Goal: Information Seeking & Learning: Learn about a topic

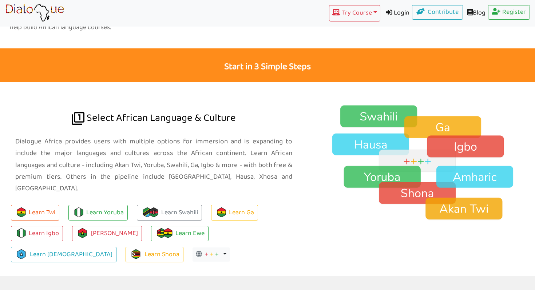
scroll to position [434, 0]
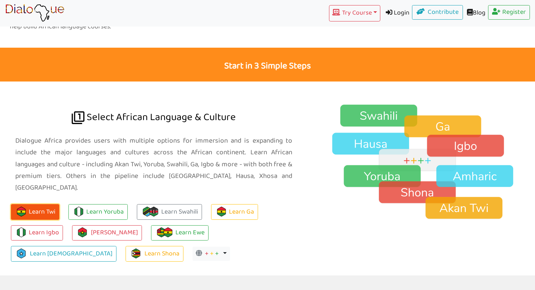
click at [50, 204] on button "Learn Twi" at bounding box center [35, 212] width 48 height 16
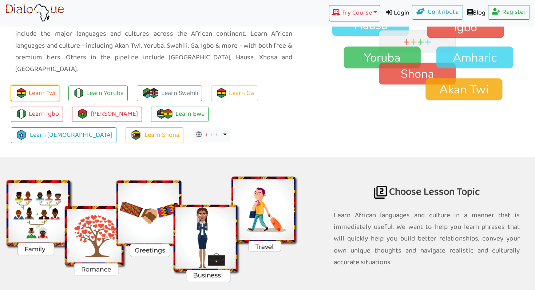
scroll to position [554, 0]
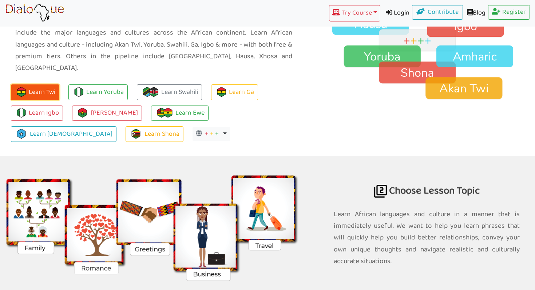
click at [42, 85] on button "Learn Twi" at bounding box center [35, 92] width 48 height 16
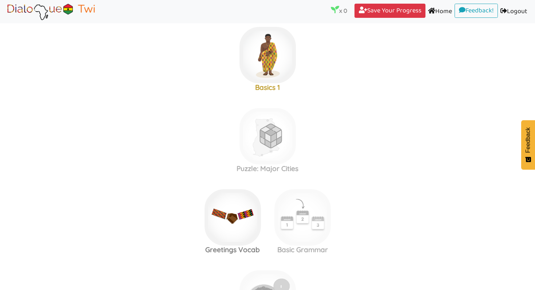
scroll to position [189, 0]
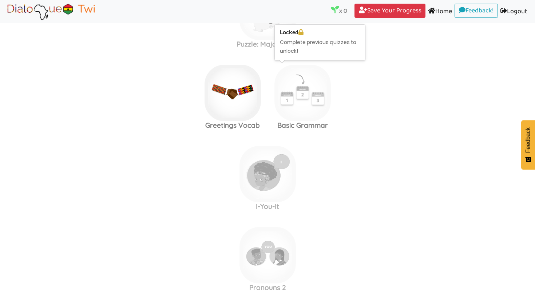
scroll to position [321, 0]
